Goal: Contribute content: Add original content to the website for others to see

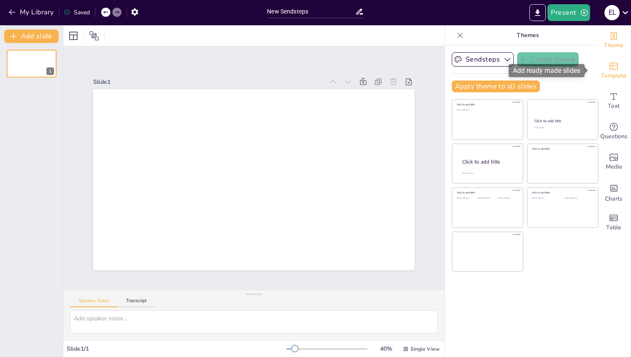
click at [612, 74] on span "Template" at bounding box center [614, 75] width 26 height 9
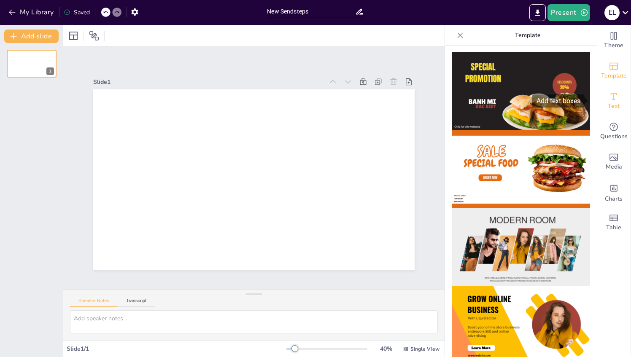
click at [609, 104] on span "Text" at bounding box center [614, 106] width 12 height 9
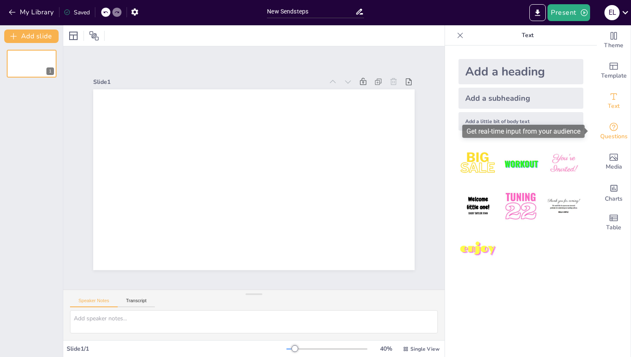
click at [609, 128] on icon "Get real-time input from your audience" at bounding box center [614, 127] width 10 height 10
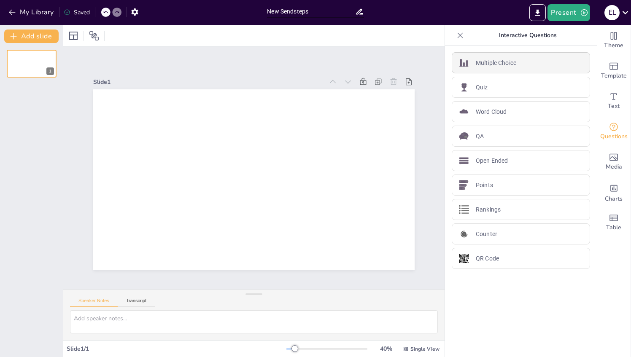
click at [492, 64] on p "Multiple Choice" at bounding box center [496, 63] width 40 height 9
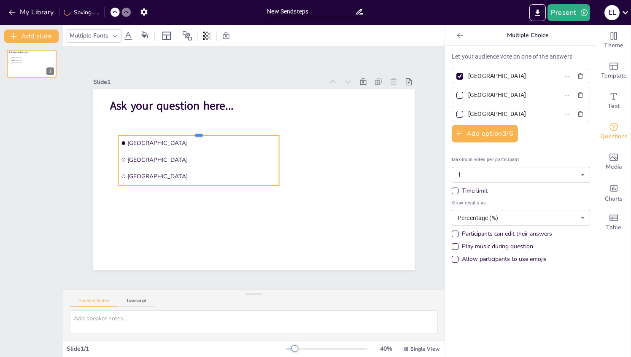
click at [191, 131] on div at bounding box center [199, 132] width 161 height 7
click at [455, 133] on icon "button" at bounding box center [459, 133] width 8 height 8
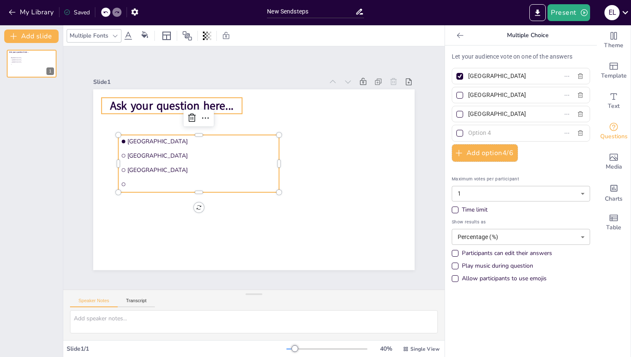
click at [164, 104] on span "Ask your question here..." at bounding box center [172, 106] width 124 height 16
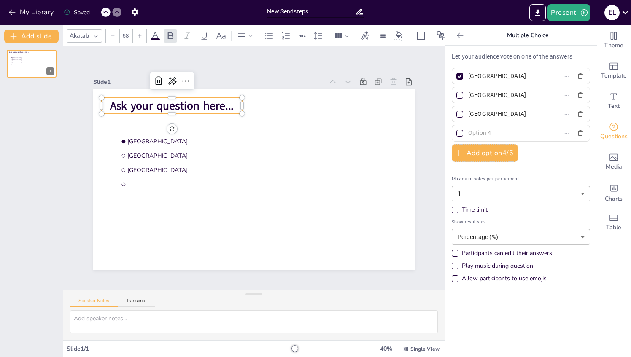
click at [110, 98] on span "Ask your question here..." at bounding box center [172, 106] width 124 height 16
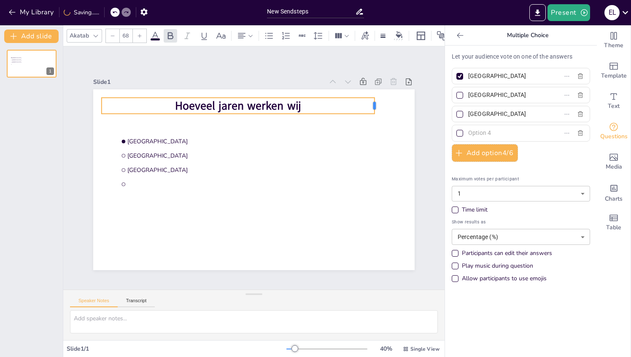
drag, startPoint x: 236, startPoint y: 103, endPoint x: 369, endPoint y: 108, distance: 132.5
click at [369, 108] on div "[GEOGRAPHIC_DATA] [GEOGRAPHIC_DATA] [GEOGRAPHIC_DATA] Hoeveel jaren werken wij" at bounding box center [253, 179] width 321 height 181
click at [313, 104] on p "Hoeveel jaren werken wij" at bounding box center [238, 106] width 273 height 16
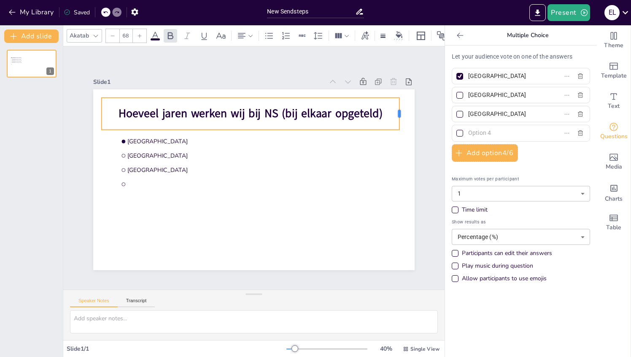
drag, startPoint x: 237, startPoint y: 109, endPoint x: 395, endPoint y: 111, distance: 158.2
click at [399, 111] on div at bounding box center [402, 114] width 7 height 32
click at [530, 73] on input "[GEOGRAPHIC_DATA]" at bounding box center [507, 76] width 78 height 12
type input "A"
type input "55 jaar"
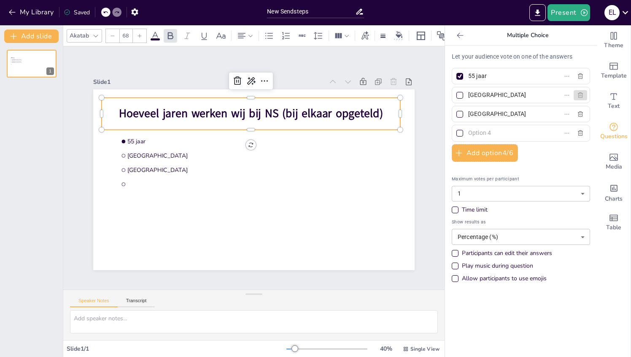
click at [578, 93] on icon "button" at bounding box center [580, 94] width 5 height 5
type input "[GEOGRAPHIC_DATA]"
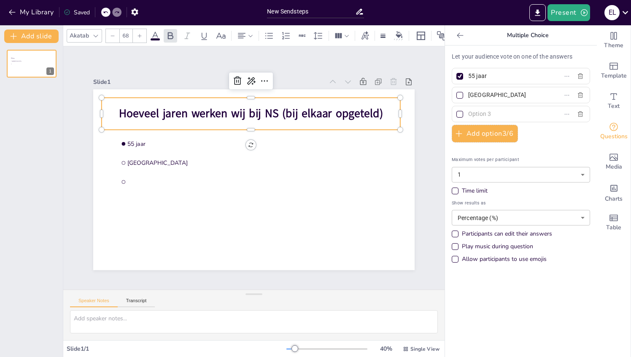
drag, startPoint x: 500, startPoint y: 94, endPoint x: 462, endPoint y: 92, distance: 38.1
click at [468, 92] on input "[GEOGRAPHIC_DATA]" at bounding box center [507, 95] width 78 height 12
type input "57 jaar"
click at [499, 117] on input "text" at bounding box center [507, 114] width 78 height 12
type input "60 jaar"
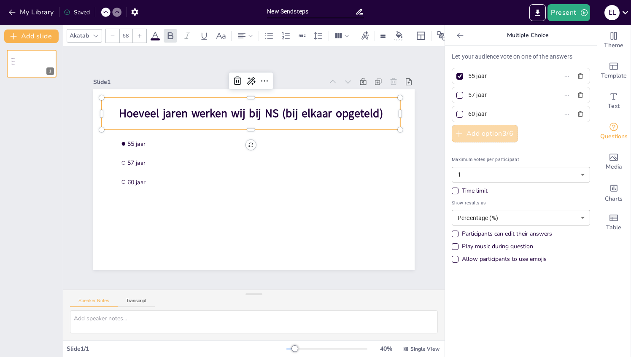
click at [493, 137] on button "Add option 3 / 6" at bounding box center [485, 134] width 66 height 18
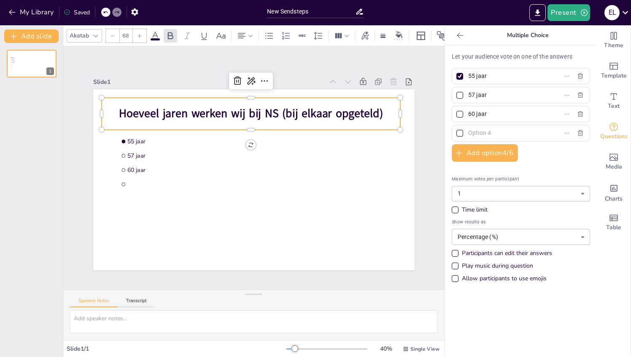
click at [472, 133] on input "text" at bounding box center [507, 133] width 78 height 12
type input "62 jaar"
click at [455, 110] on div at bounding box center [460, 114] width 10 height 10
click at [468, 110] on input "60 jaar" at bounding box center [507, 114] width 78 height 12
checkbox input "true"
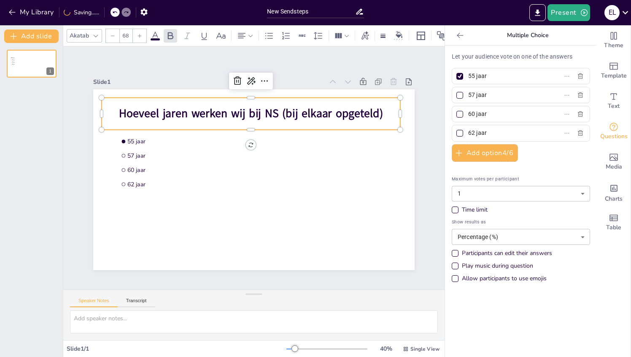
checkbox input "true"
click at [456, 74] on div at bounding box center [459, 76] width 7 height 7
click at [468, 74] on input "55 jaar" at bounding box center [507, 76] width 78 height 12
checkbox input "false"
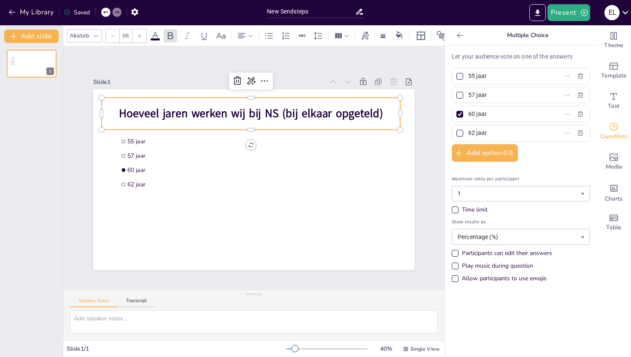
click at [452, 210] on div "Time limit" at bounding box center [455, 210] width 7 height 7
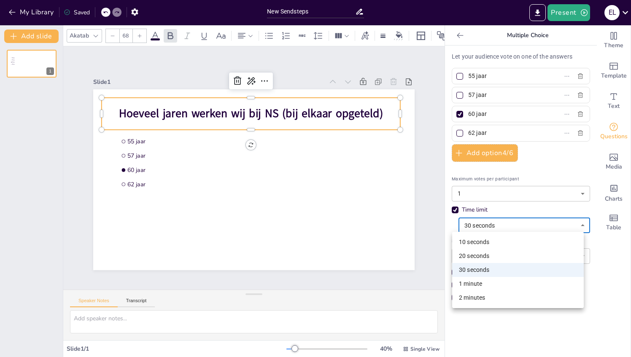
click at [544, 217] on body "My Library Saved New Sendsteps Present E L Document fonts Akatab Popular fonts …" at bounding box center [315, 178] width 631 height 357
click at [488, 270] on li "30 seconds" at bounding box center [518, 270] width 132 height 14
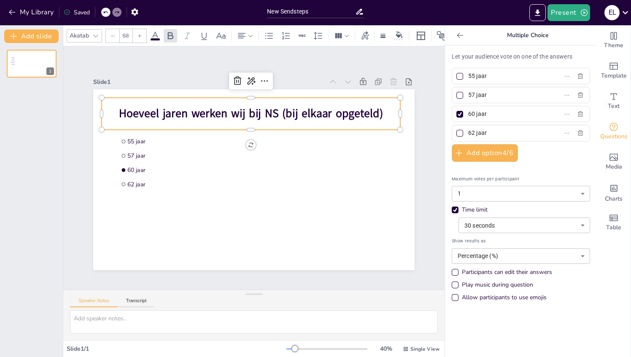
click at [554, 340] on div "Let your audience vote on one of the answers 55 jaar 57 jaar 60 jaar 62 jaar Ad…" at bounding box center [521, 202] width 152 height 312
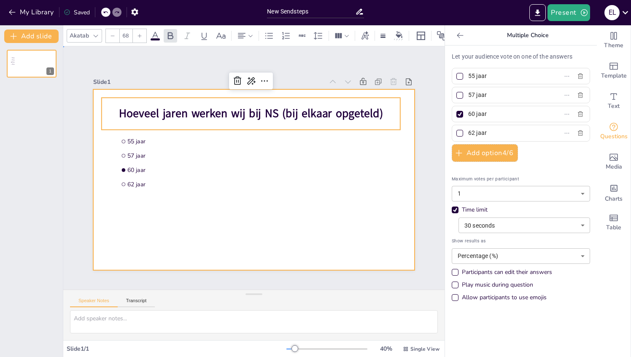
click at [326, 217] on div at bounding box center [253, 179] width 321 height 181
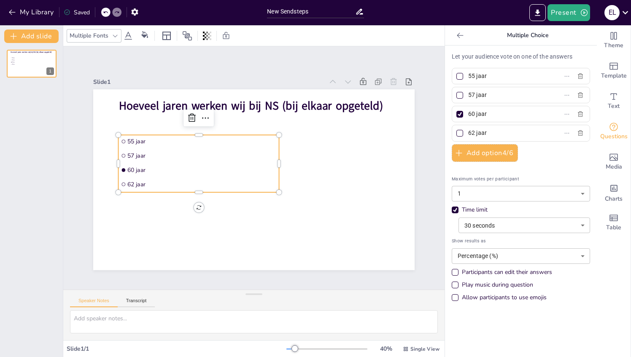
click at [148, 180] on li "62 jaar" at bounding box center [199, 184] width 161 height 13
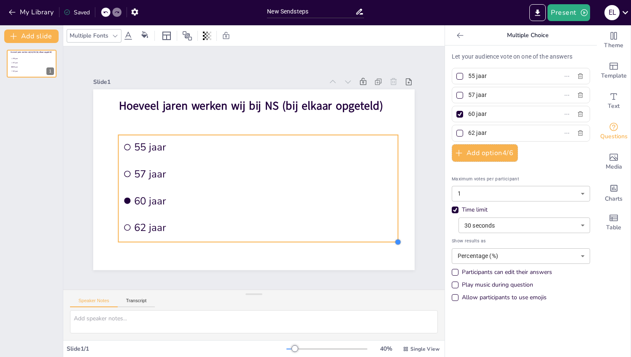
drag, startPoint x: 272, startPoint y: 193, endPoint x: 322, endPoint y: 239, distance: 67.8
click at [322, 239] on div "[PERSON_NAME] jaren werken wij bij NS (bij elkaar opgeteld) 55 jaar 57 jaar 60 …" at bounding box center [253, 179] width 321 height 181
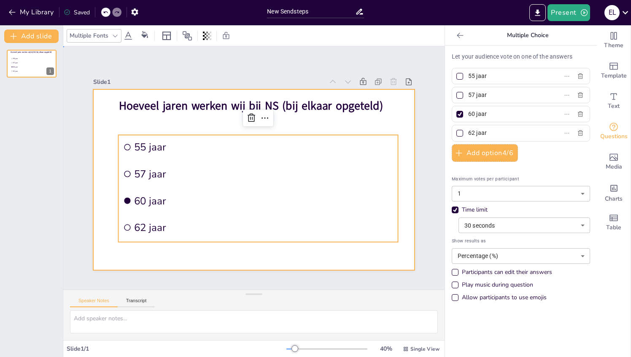
click at [295, 252] on div at bounding box center [253, 179] width 321 height 181
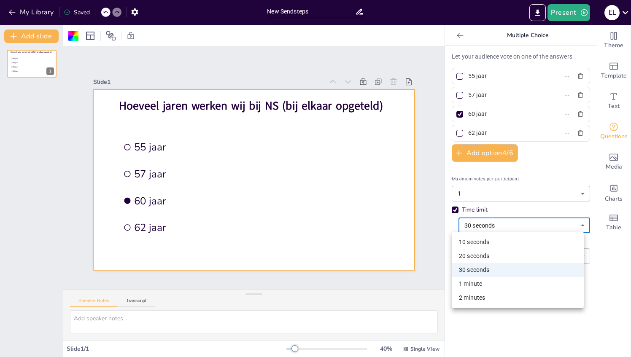
click at [577, 224] on body "My Library Saved New Sendsteps Present E L Document fonts Akatab Popular fonts …" at bounding box center [315, 178] width 631 height 357
click at [415, 245] on div at bounding box center [315, 178] width 631 height 357
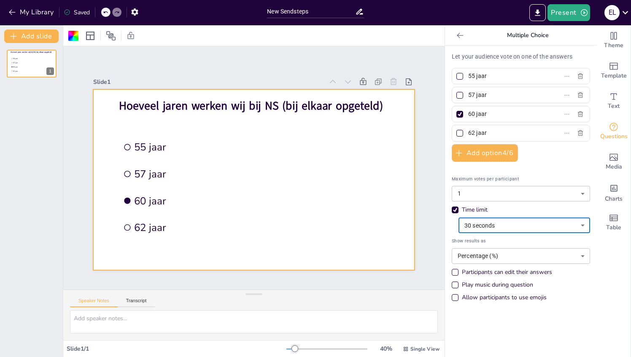
click at [575, 251] on body "My Library Saved New Sendsteps Present E L Document fonts Akatab Popular fonts …" at bounding box center [315, 178] width 631 height 357
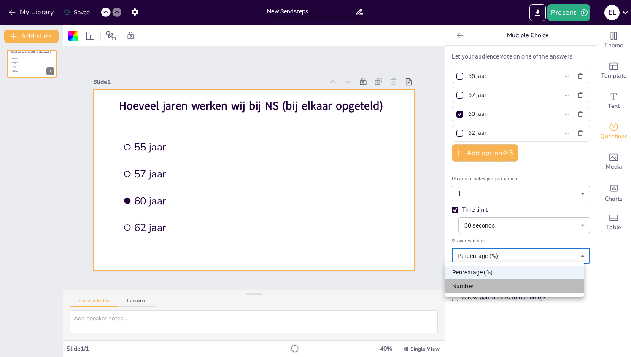
click at [472, 289] on li "Number" at bounding box center [514, 287] width 138 height 14
type input "number"
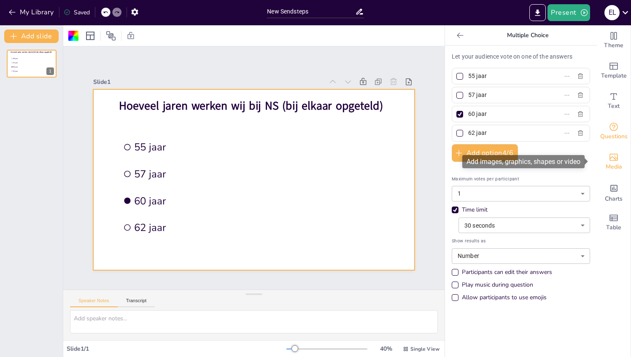
click at [612, 155] on icon "Add images, graphics, shapes or video" at bounding box center [614, 157] width 10 height 10
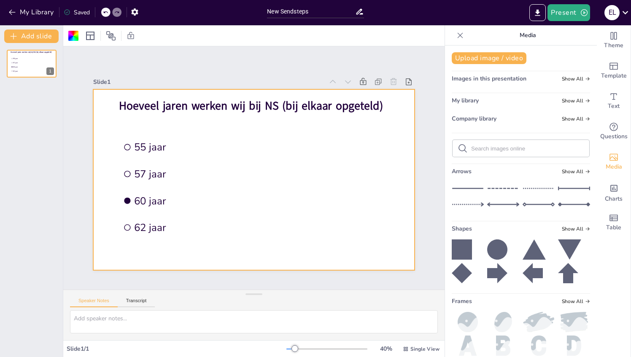
click at [526, 151] on input "text" at bounding box center [527, 149] width 113 height 6
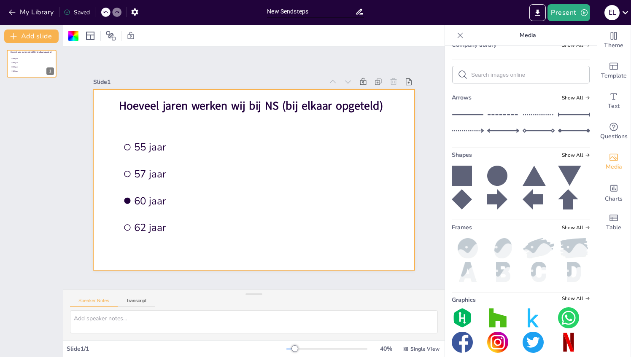
scroll to position [81, 0]
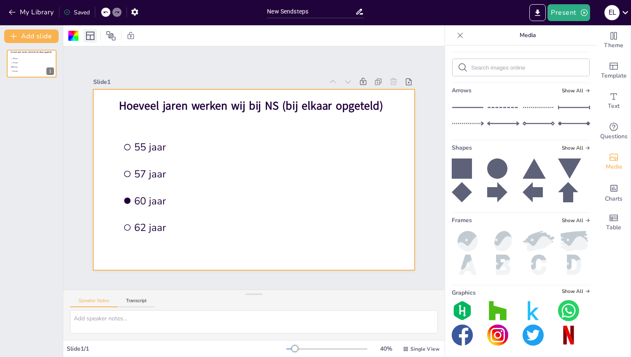
click at [92, 36] on icon at bounding box center [90, 36] width 10 height 10
click at [563, 11] on button "Present" at bounding box center [568, 12] width 42 height 17
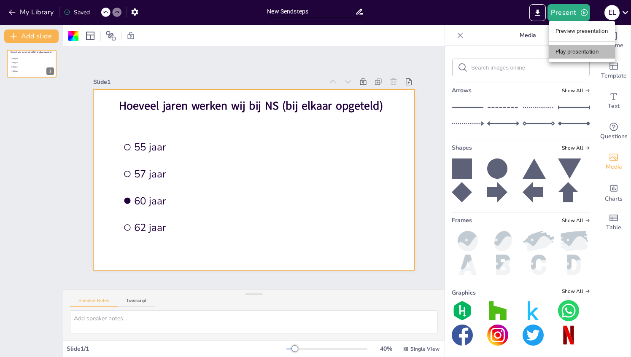
click at [565, 51] on li "Play presentation" at bounding box center [582, 51] width 66 height 13
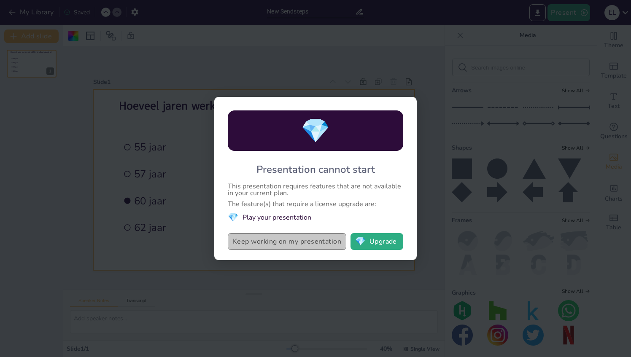
click at [313, 240] on button "Keep working on my presentation" at bounding box center [287, 241] width 119 height 17
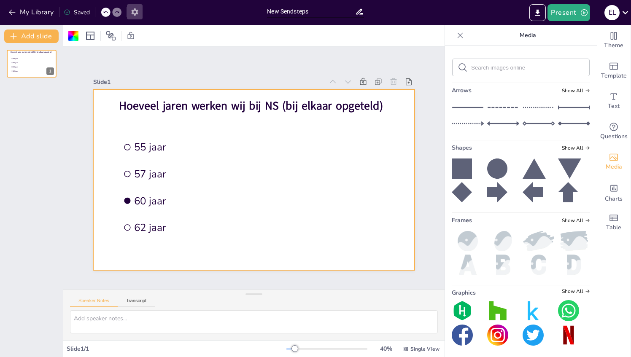
click at [135, 13] on icon "button" at bounding box center [134, 11] width 7 height 7
